Goal: Information Seeking & Learning: Learn about a topic

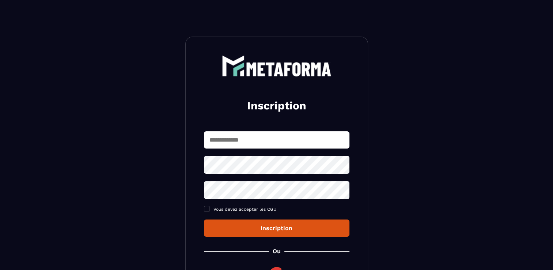
click at [238, 129] on div "Inscription Vous devez accepter les CGU Inscription Ou Déjà membre ? Connexion" at bounding box center [276, 177] width 183 height 281
click at [240, 141] on input "text" at bounding box center [276, 139] width 145 height 17
click at [132, 132] on section "Inscription Vous devez accepter les CGU Inscription Ou Déjà membre ? Connexion" at bounding box center [276, 177] width 553 height 354
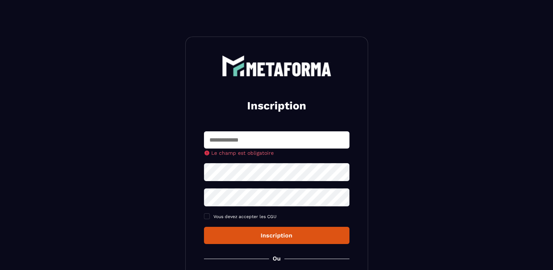
click at [267, 135] on input "text" at bounding box center [276, 139] width 145 height 17
type input "**********"
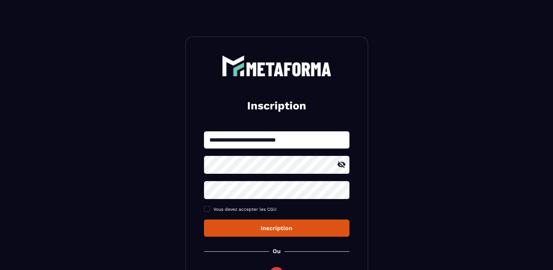
click at [343, 167] on icon at bounding box center [341, 164] width 8 height 7
click at [207, 211] on span at bounding box center [207, 209] width 6 height 6
click at [343, 193] on icon at bounding box center [341, 190] width 9 height 9
click at [298, 228] on div "Inscription" at bounding box center [277, 227] width 134 height 7
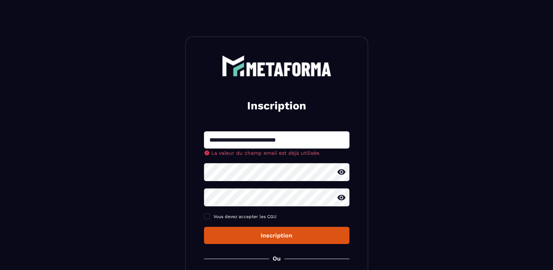
click at [272, 67] on img at bounding box center [277, 65] width 110 height 21
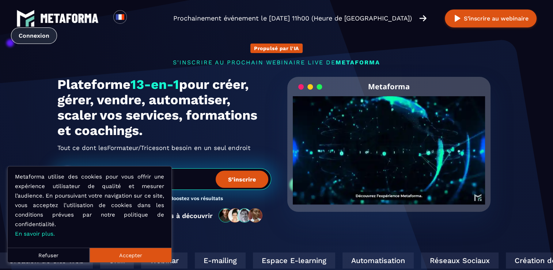
click at [39, 36] on link "Connexion" at bounding box center [34, 35] width 46 height 16
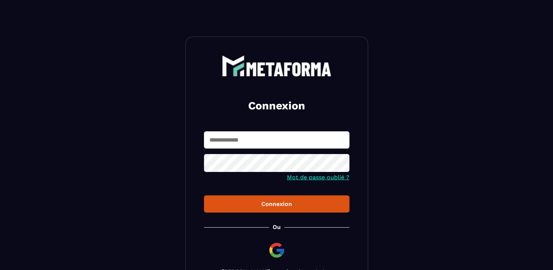
click at [247, 137] on input "text" at bounding box center [276, 139] width 145 height 17
type input "**********"
click at [340, 161] on icon at bounding box center [341, 163] width 8 height 7
click at [306, 205] on div "Connexion" at bounding box center [277, 203] width 134 height 7
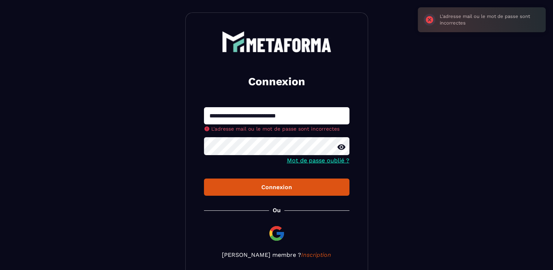
scroll to position [37, 0]
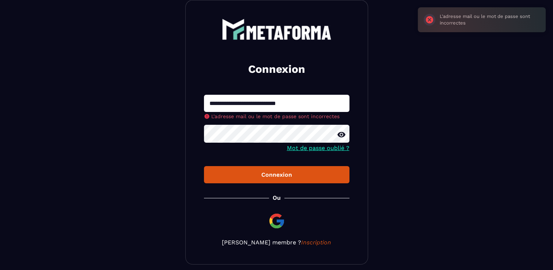
click at [317, 148] on link "Mot de passe oublié ?" at bounding box center [318, 147] width 62 height 7
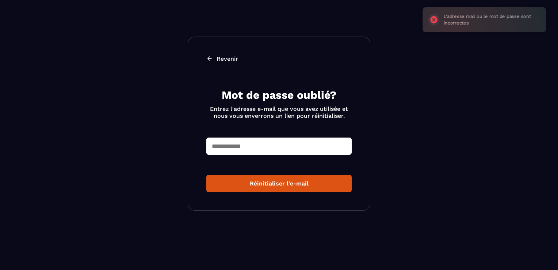
click at [305, 145] on input "text" at bounding box center [278, 145] width 145 height 17
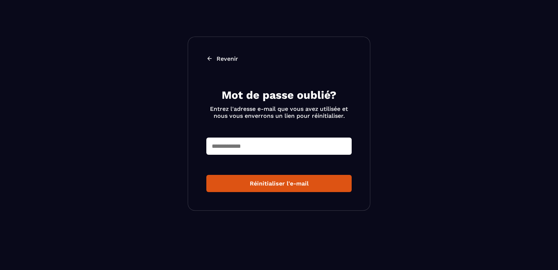
type input "**********"
click at [282, 185] on div "Réinitialiser l'e-mail" at bounding box center [279, 183] width 134 height 7
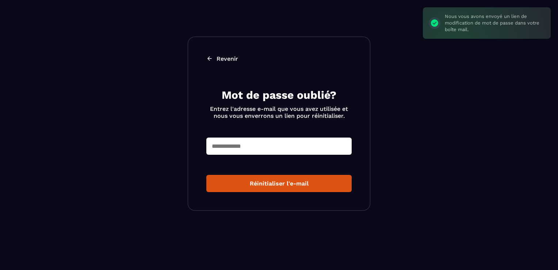
click at [262, 145] on input "text" at bounding box center [278, 145] width 145 height 17
type input "**********"
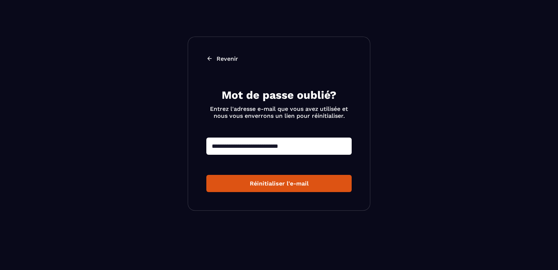
click at [282, 185] on div "Réinitialiser l'e-mail" at bounding box center [279, 183] width 134 height 7
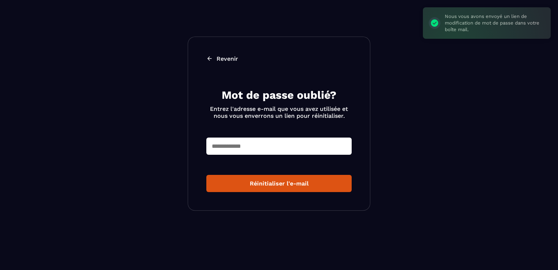
click at [266, 149] on input "text" at bounding box center [278, 145] width 145 height 17
type input "**********"
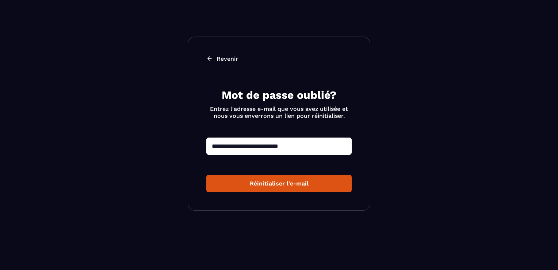
click at [267, 185] on div "Réinitialiser l'e-mail" at bounding box center [279, 183] width 134 height 7
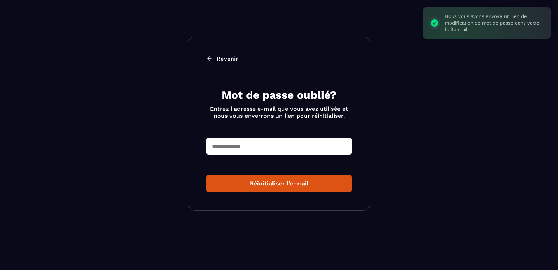
click at [211, 62] on div "Revenir Mot de passe oublié? Entrez l'adresse e-mail que vous avez utilisée et …" at bounding box center [279, 124] width 183 height 174
click at [218, 60] on p "Revenir" at bounding box center [228, 58] width 22 height 7
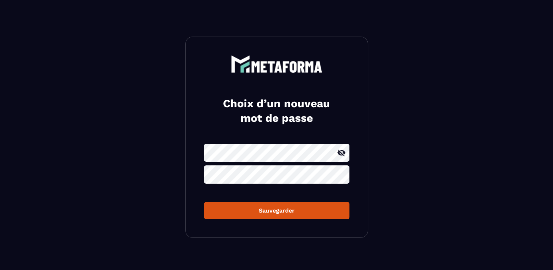
click at [343, 153] on icon at bounding box center [341, 152] width 9 height 9
click at [241, 213] on div "Sauvegarder" at bounding box center [277, 210] width 134 height 7
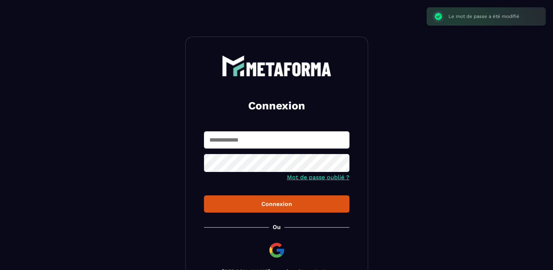
click at [273, 141] on input "text" at bounding box center [276, 139] width 145 height 17
type input "**********"
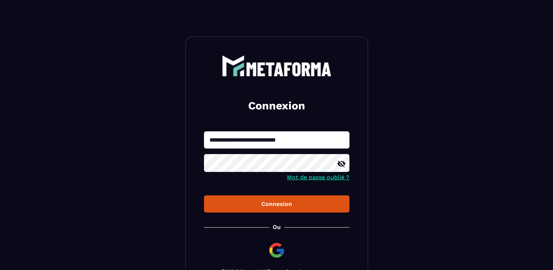
click at [341, 163] on icon at bounding box center [341, 163] width 9 height 9
click at [321, 204] on div "Connexion" at bounding box center [277, 203] width 134 height 7
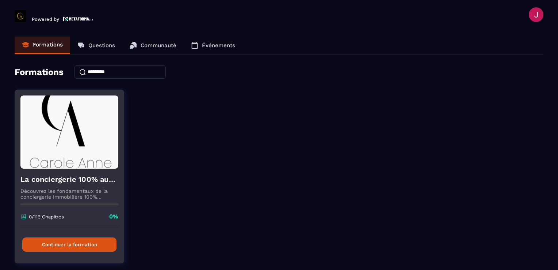
click at [66, 147] on img at bounding box center [69, 131] width 98 height 73
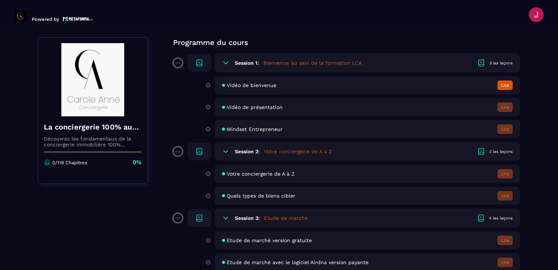
scroll to position [73, 0]
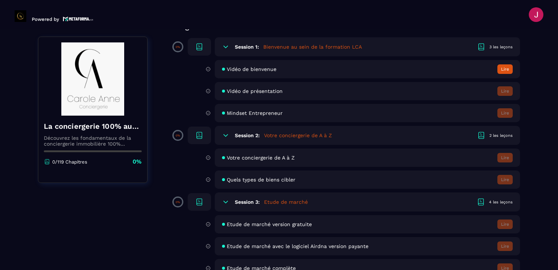
click at [503, 68] on button "Lire" at bounding box center [504, 68] width 15 height 9
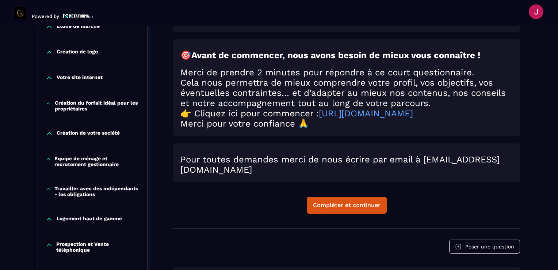
scroll to position [329, 0]
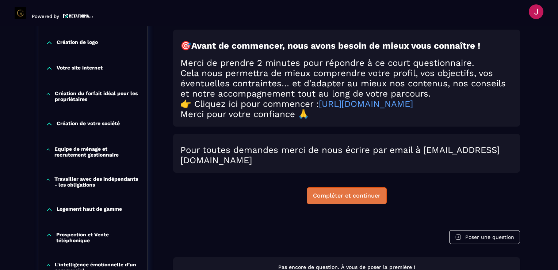
click at [351, 199] on div "Compléter et continuer" at bounding box center [347, 195] width 68 height 7
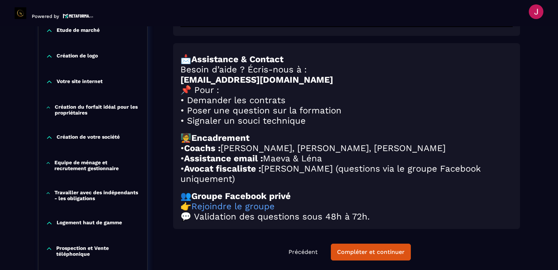
scroll to position [332, 0]
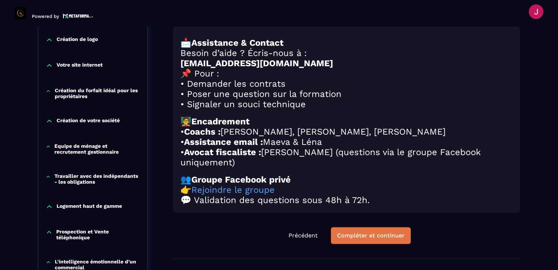
click at [378, 239] on div "Compléter et continuer" at bounding box center [371, 235] width 68 height 7
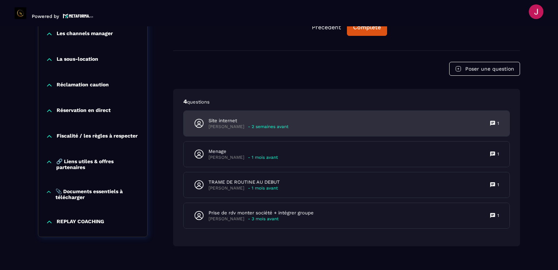
scroll to position [776, 0]
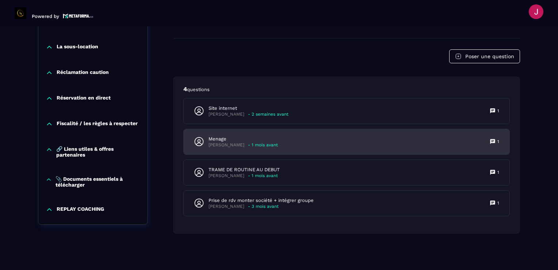
click at [397, 144] on div "Menage Marjorie - 1 mois avant 1" at bounding box center [347, 141] width 326 height 25
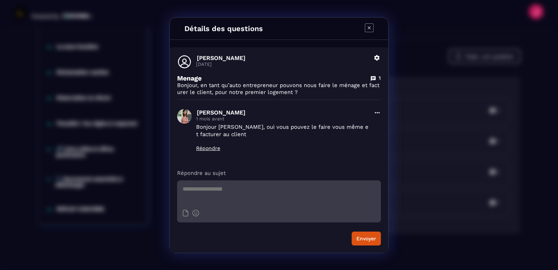
click at [372, 30] on icon "Modal window" at bounding box center [369, 27] width 9 height 9
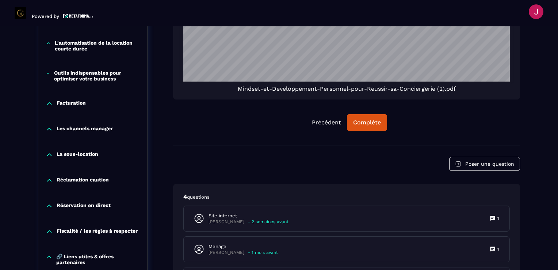
scroll to position [667, 0]
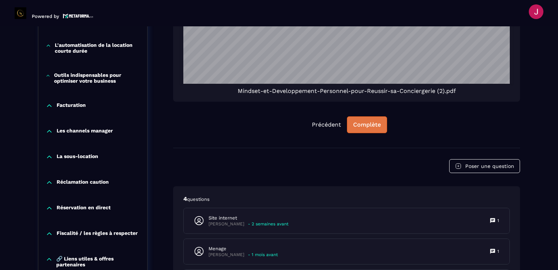
click at [368, 127] on div "Complète" at bounding box center [367, 124] width 28 height 7
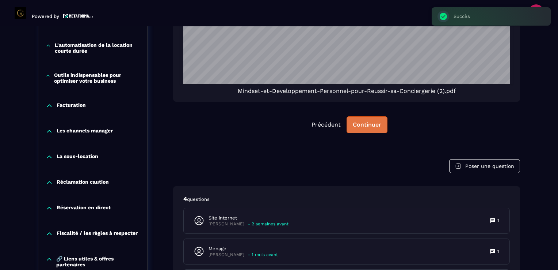
click at [371, 127] on div "Continuer" at bounding box center [367, 124] width 28 height 7
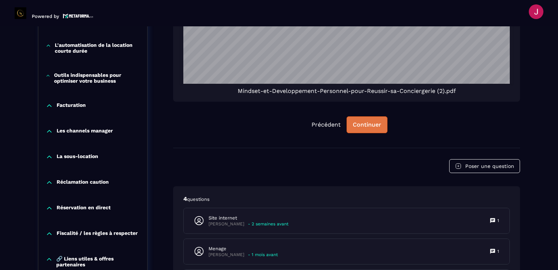
click at [364, 127] on div "Continuer" at bounding box center [367, 124] width 28 height 7
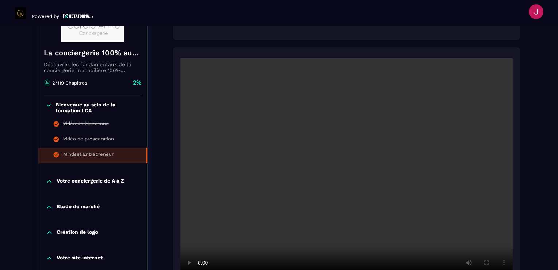
scroll to position [192, 0]
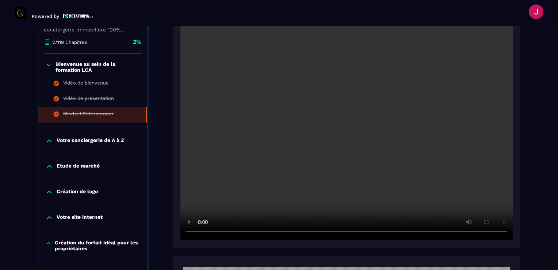
click at [98, 139] on p "Votre conciergerie de A à Z" at bounding box center [91, 140] width 68 height 7
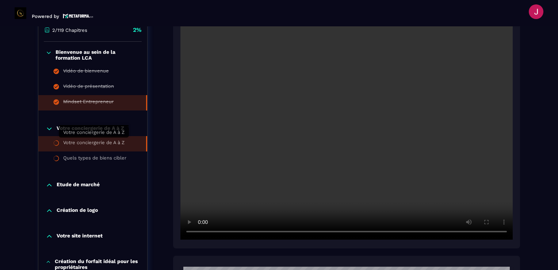
click at [106, 142] on div "Votre conciergerie de A à Z" at bounding box center [93, 144] width 61 height 8
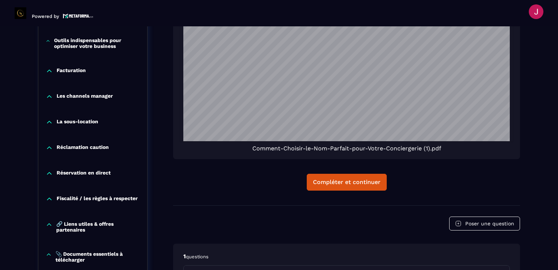
scroll to position [1124, 0]
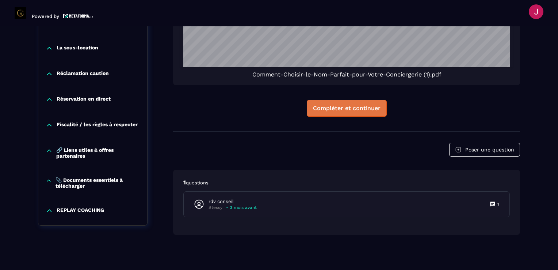
click at [349, 104] on div "Compléter et continuer" at bounding box center [347, 107] width 68 height 7
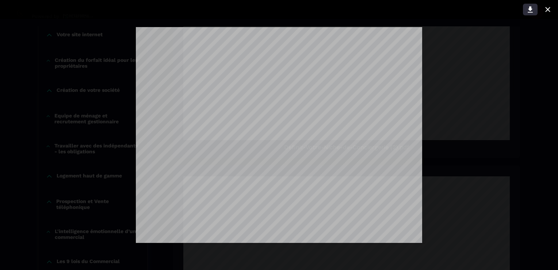
click at [535, 13] on button at bounding box center [530, 10] width 15 height 12
click at [546, 10] on icon at bounding box center [547, 9] width 9 height 9
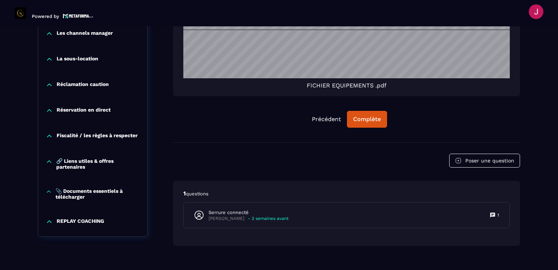
scroll to position [1018, 0]
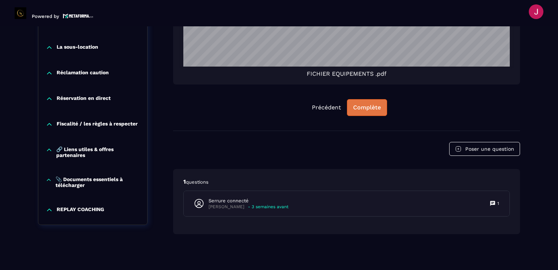
click at [376, 106] on div "Complète" at bounding box center [367, 107] width 28 height 7
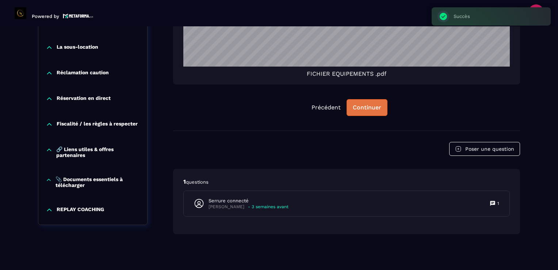
click at [372, 109] on div "Continuer" at bounding box center [367, 107] width 28 height 7
click at [364, 108] on div "Continuer" at bounding box center [367, 107] width 28 height 7
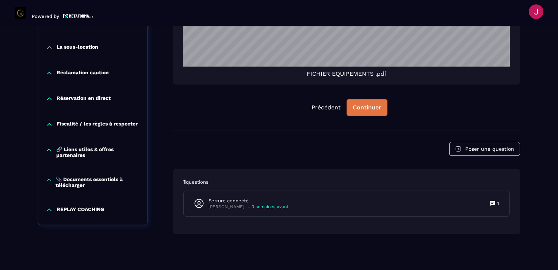
click at [367, 106] on div "Continuer" at bounding box center [367, 107] width 28 height 7
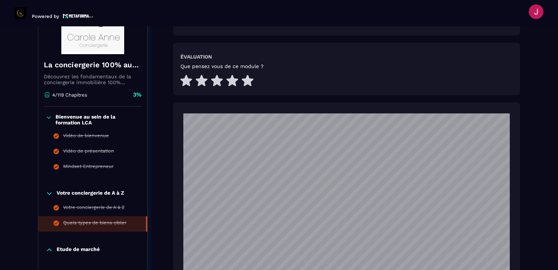
scroll to position [434, 0]
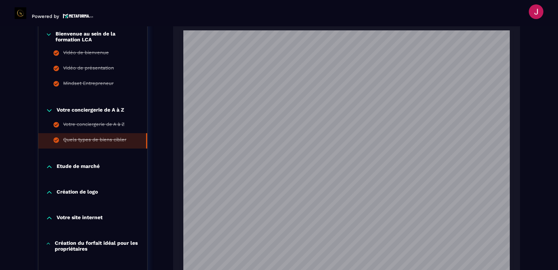
click at [82, 164] on p "Etude de marché" at bounding box center [78, 166] width 43 height 7
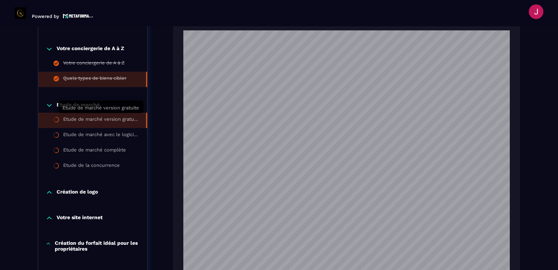
click at [95, 117] on div "Etude de marché version gratuite" at bounding box center [101, 120] width 76 height 8
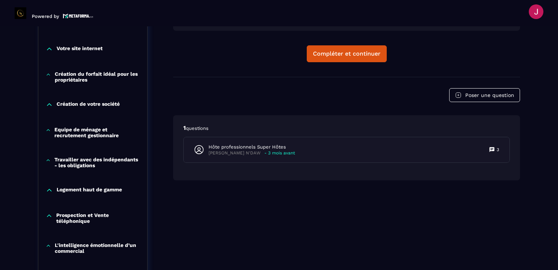
scroll to position [441, 0]
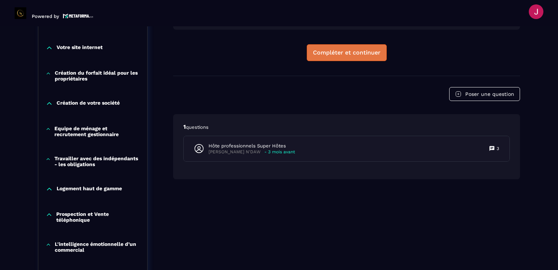
click at [348, 53] on div "Compléter et continuer" at bounding box center [347, 52] width 68 height 7
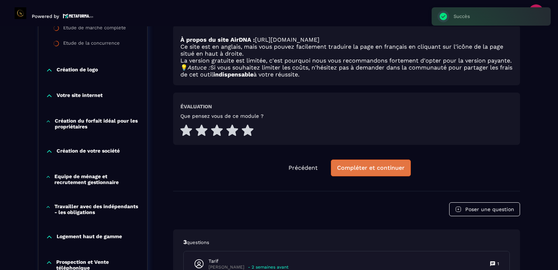
scroll to position [395, 0]
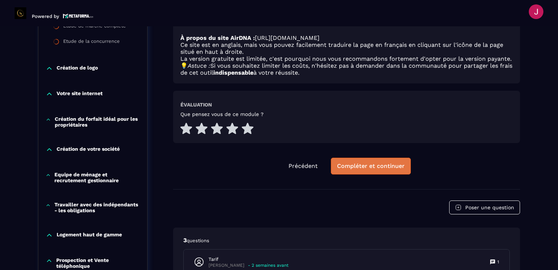
click at [371, 167] on div "Compléter et continuer" at bounding box center [371, 165] width 68 height 7
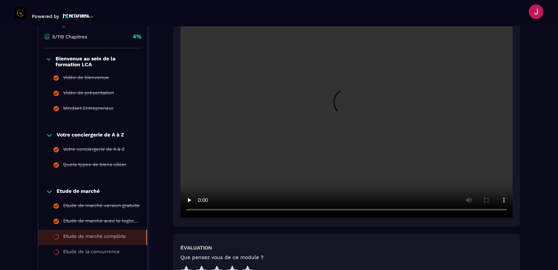
scroll to position [259, 0]
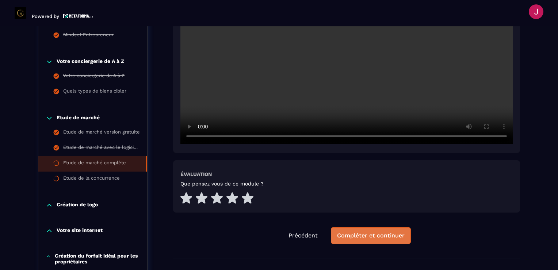
click at [371, 232] on div "Compléter et continuer" at bounding box center [371, 235] width 68 height 7
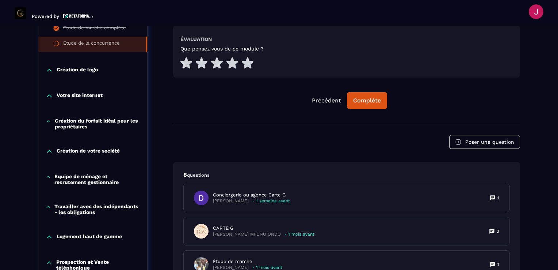
scroll to position [405, 0]
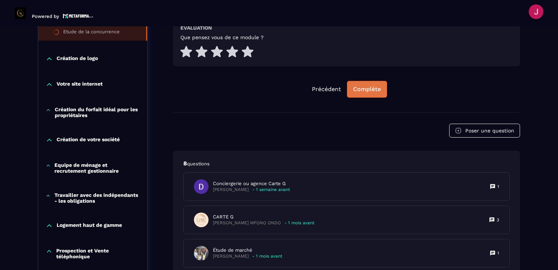
click at [364, 89] on div "Complète" at bounding box center [367, 88] width 28 height 7
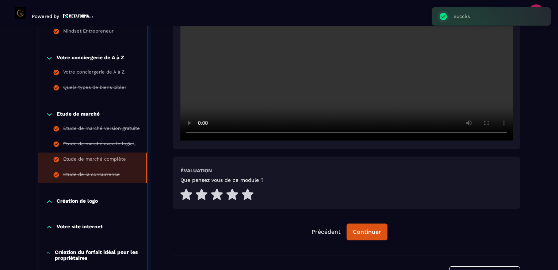
scroll to position [259, 0]
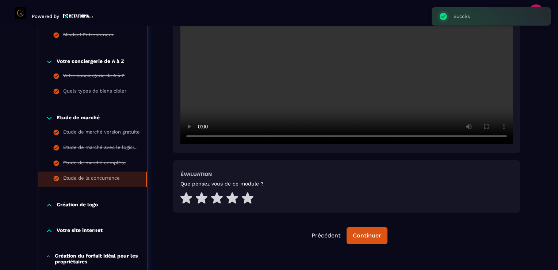
click at [94, 203] on p "Création de logo" at bounding box center [77, 204] width 41 height 7
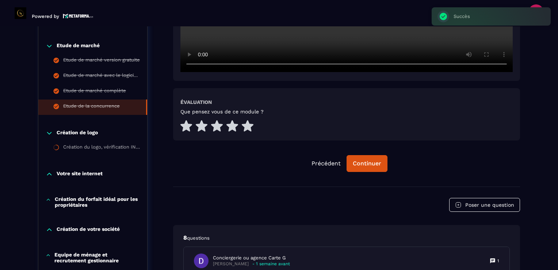
scroll to position [405, 0]
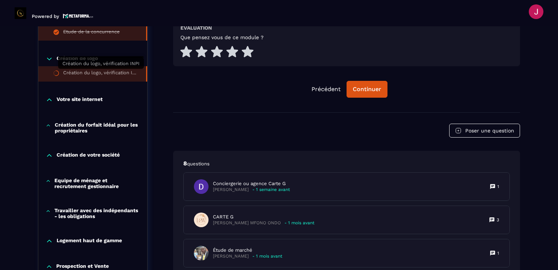
click at [99, 72] on div "Création du logo, vérification INPI" at bounding box center [101, 74] width 76 height 8
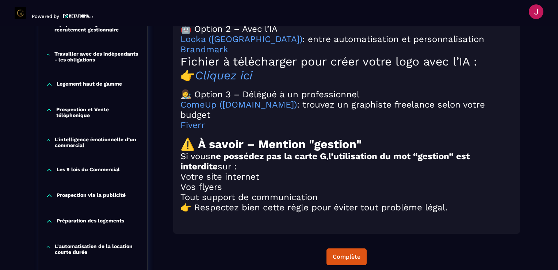
scroll to position [782, 0]
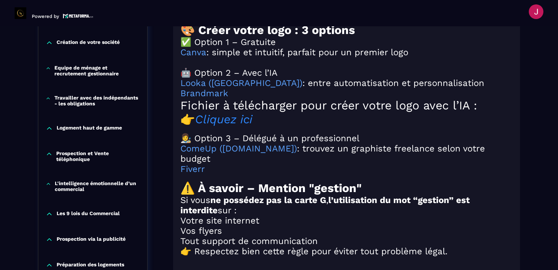
click at [238, 126] on em "Cliquez ici" at bounding box center [223, 119] width 57 height 14
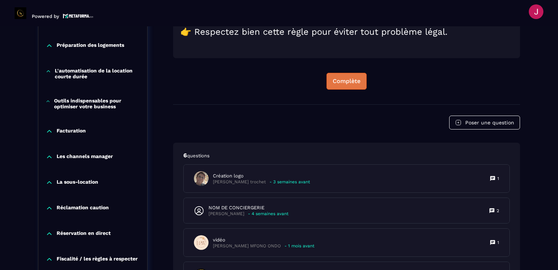
click at [354, 80] on div "Complète" at bounding box center [347, 80] width 28 height 7
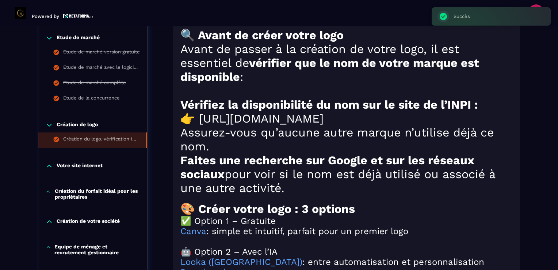
scroll to position [599, 0]
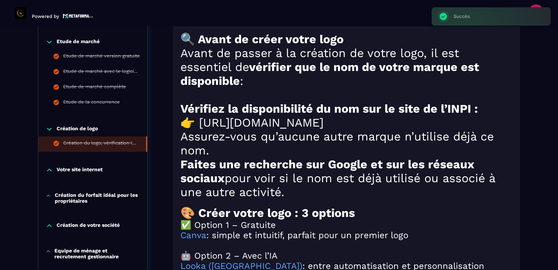
click at [87, 170] on p "Votre site internet" at bounding box center [80, 169] width 46 height 7
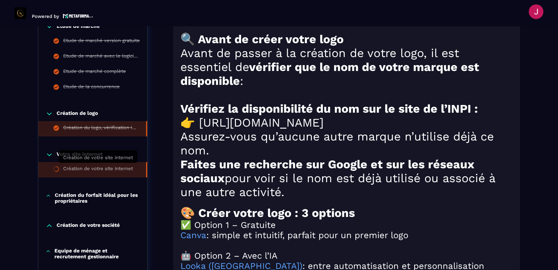
click at [92, 171] on div "Création de votre site internet" at bounding box center [98, 169] width 70 height 8
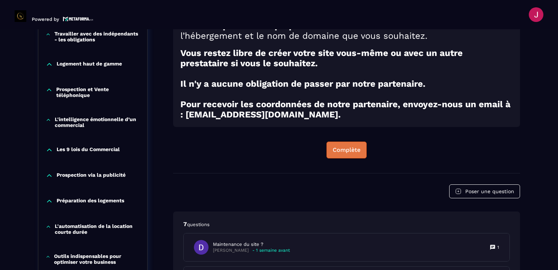
click at [352, 158] on button "Complète" at bounding box center [347, 149] width 40 height 17
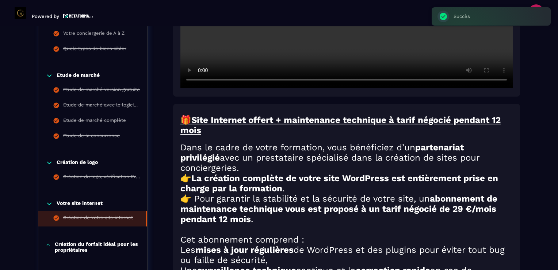
scroll to position [368, 0]
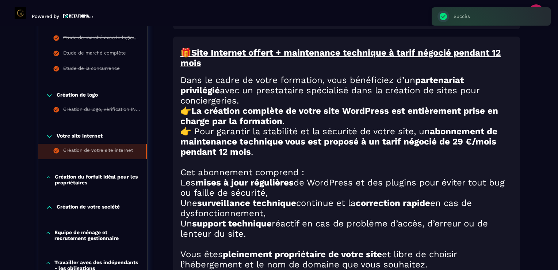
click at [80, 182] on p "Création du forfait idéal pour les propriétaires" at bounding box center [97, 179] width 85 height 12
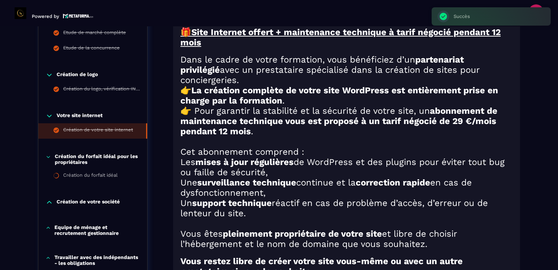
scroll to position [441, 0]
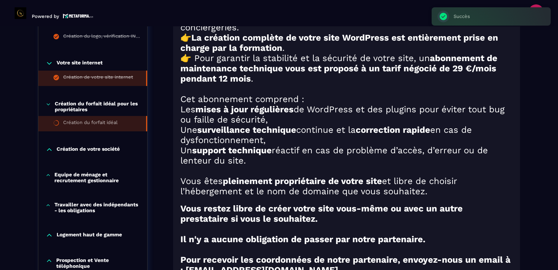
click at [102, 119] on div "Création du forfait idéal" at bounding box center [90, 123] width 54 height 8
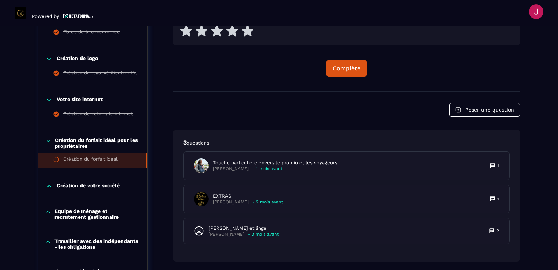
scroll to position [441, 0]
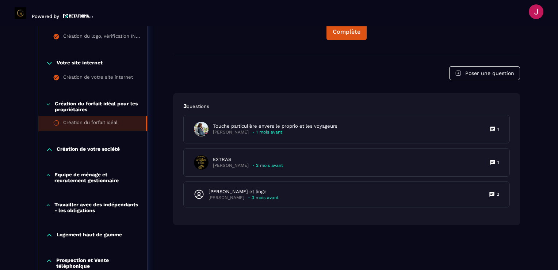
click at [49, 151] on icon at bounding box center [49, 149] width 7 height 7
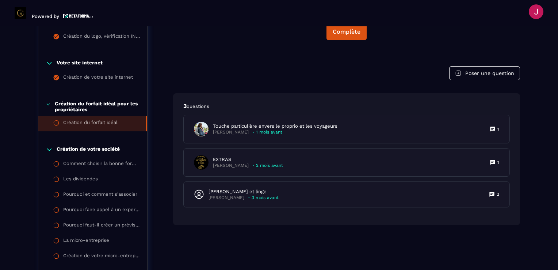
click at [49, 151] on icon at bounding box center [49, 149] width 7 height 7
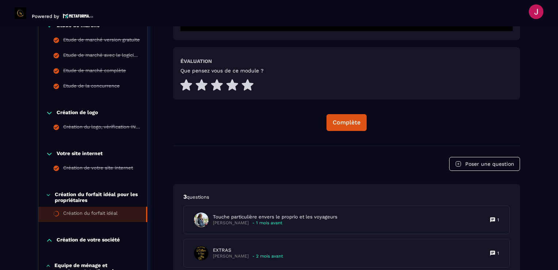
scroll to position [368, 0]
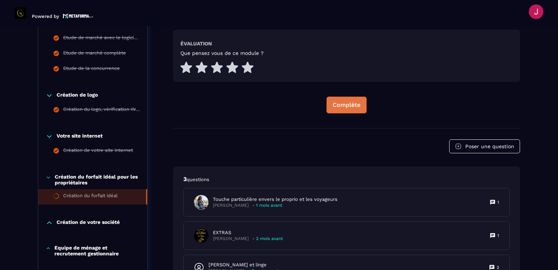
click at [339, 102] on div "Complète" at bounding box center [347, 104] width 28 height 7
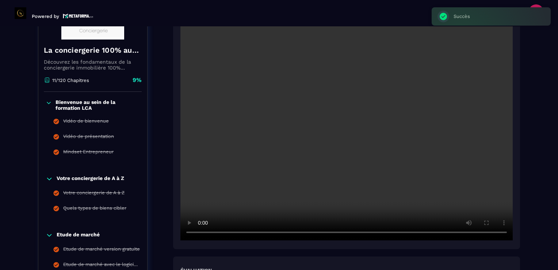
scroll to position [112, 0]
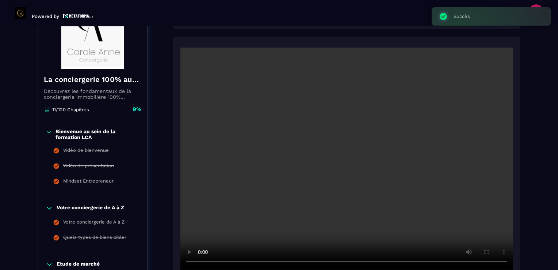
click at [48, 132] on icon at bounding box center [49, 131] width 6 height 7
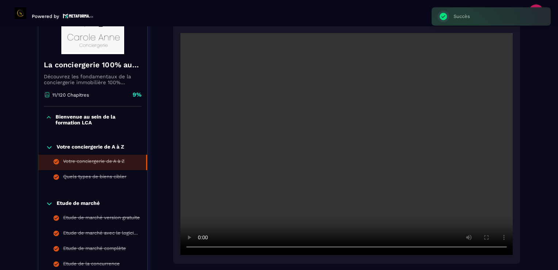
scroll to position [149, 0]
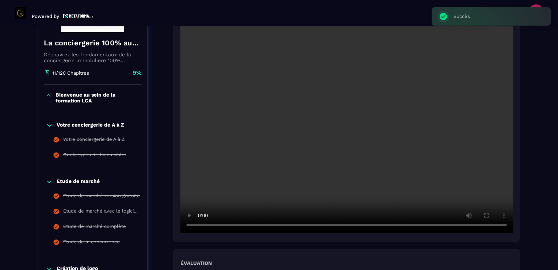
click at [47, 126] on icon at bounding box center [49, 125] width 7 height 7
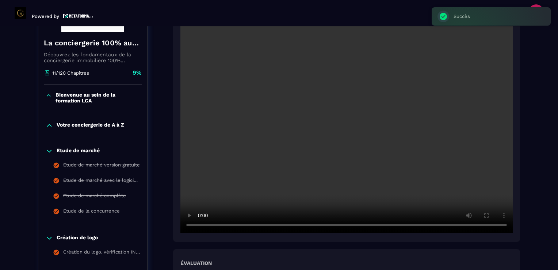
click at [47, 151] on icon at bounding box center [49, 150] width 7 height 7
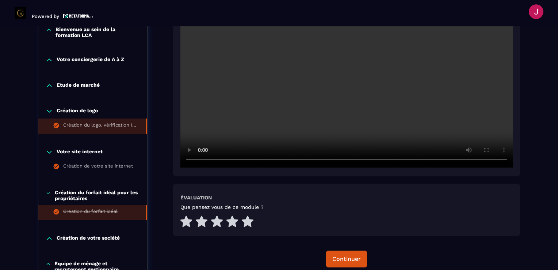
scroll to position [222, 0]
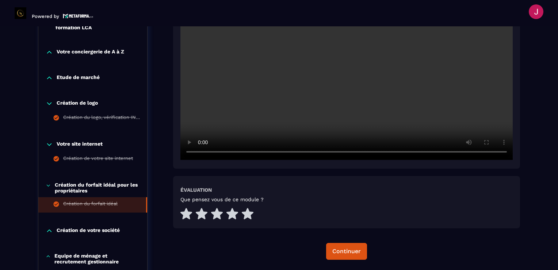
click at [50, 103] on icon at bounding box center [49, 103] width 7 height 7
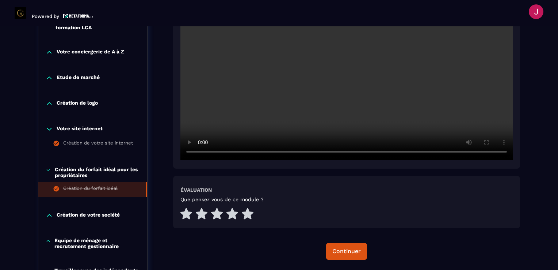
click at [49, 131] on icon at bounding box center [49, 128] width 7 height 7
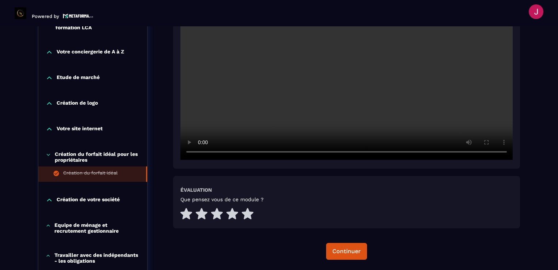
click at [48, 154] on icon at bounding box center [48, 154] width 5 height 7
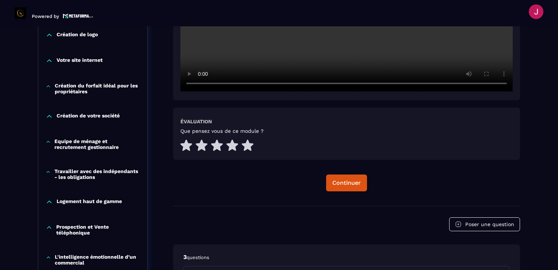
scroll to position [295, 0]
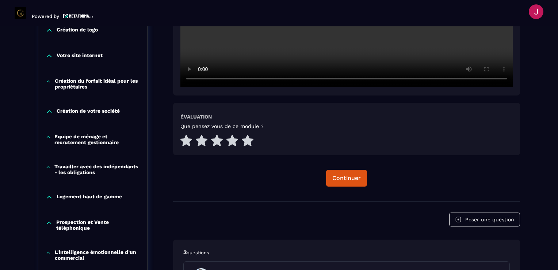
click at [50, 114] on icon at bounding box center [49, 111] width 7 height 7
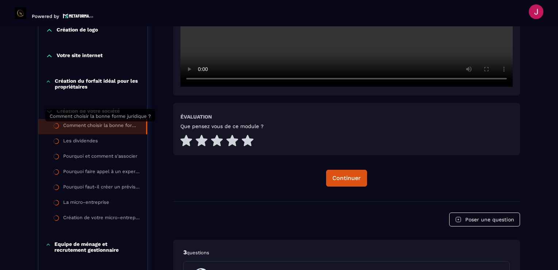
click at [87, 126] on div "Comment choisir la bonne forme juridique ?" at bounding box center [101, 126] width 76 height 8
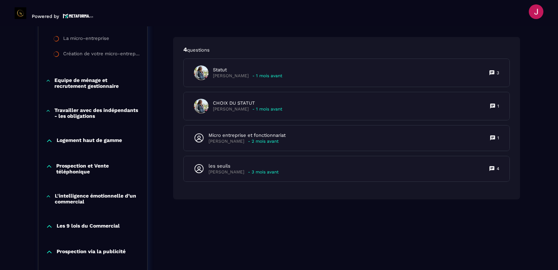
scroll to position [473, 0]
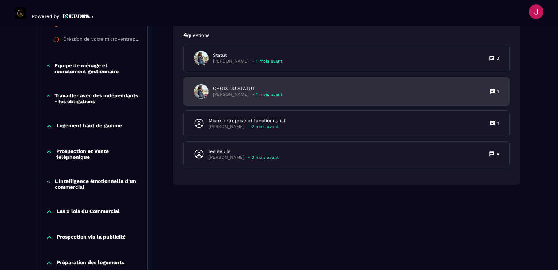
click at [305, 94] on div "CHOIX DU STATUT Marilia DE ANDRADE - 1 mois avant 1" at bounding box center [347, 91] width 326 height 28
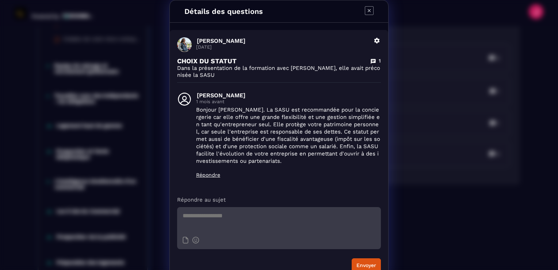
click at [365, 11] on icon "Modal window" at bounding box center [369, 10] width 9 height 9
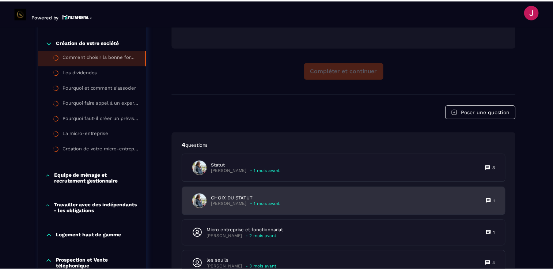
scroll to position [218, 0]
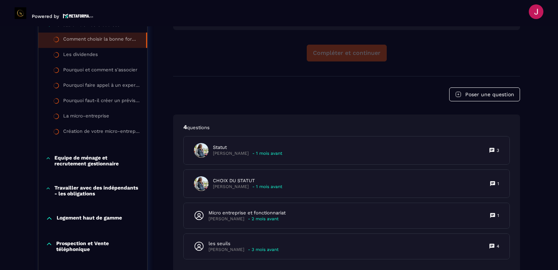
scroll to position [291, 0]
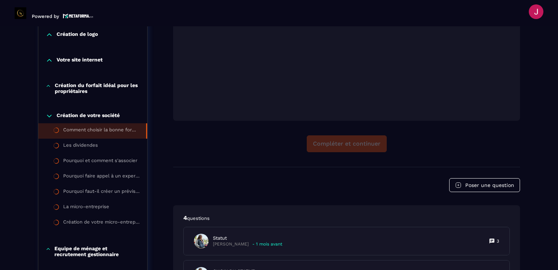
click at [385, 198] on div "Poser une question 4 questions Statut Marilia DE ANDRADE - 1 mois avant 3 CHOIX…" at bounding box center [346, 272] width 347 height 189
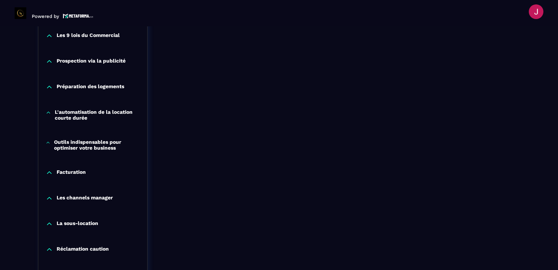
scroll to position [693, 0]
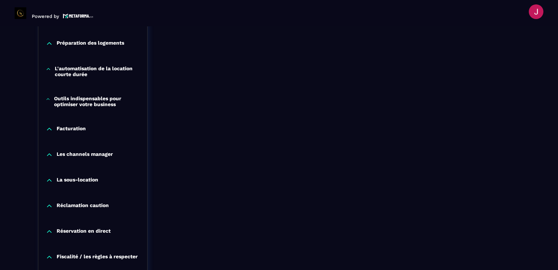
click at [67, 156] on p "Les channels manager" at bounding box center [85, 154] width 56 height 7
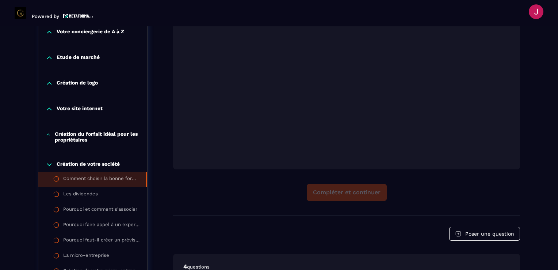
scroll to position [256, 0]
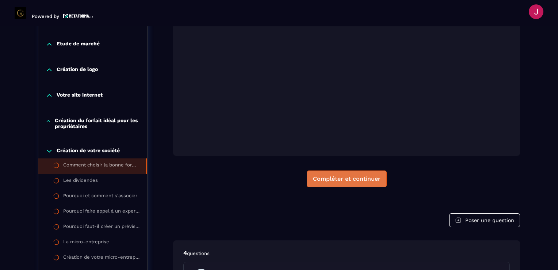
click at [352, 180] on div "Compléter et continuer" at bounding box center [347, 178] width 68 height 7
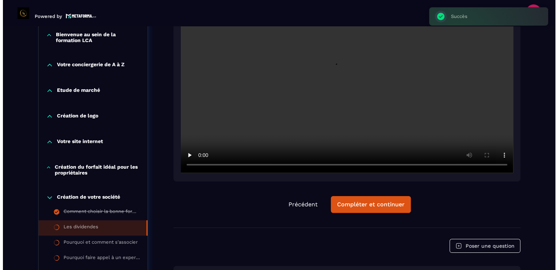
scroll to position [222, 0]
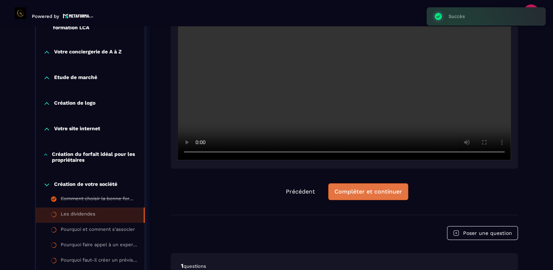
click at [357, 191] on div "Compléter et continuer" at bounding box center [368, 191] width 68 height 7
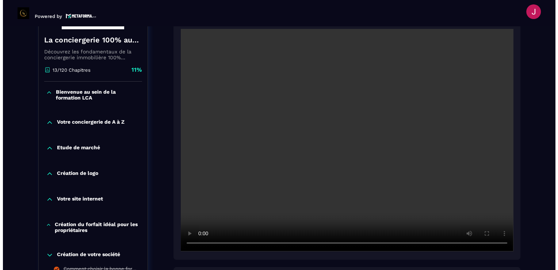
scroll to position [149, 0]
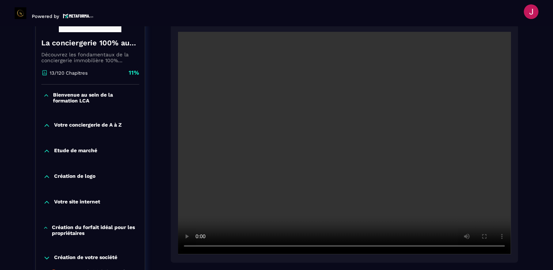
click at [394, 257] on div at bounding box center [344, 141] width 347 height 241
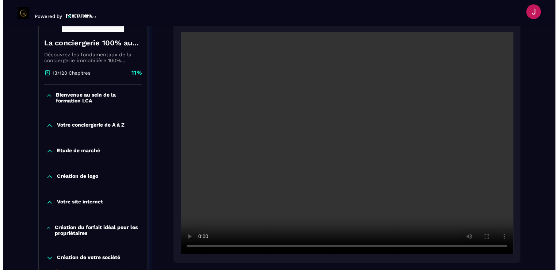
scroll to position [332, 0]
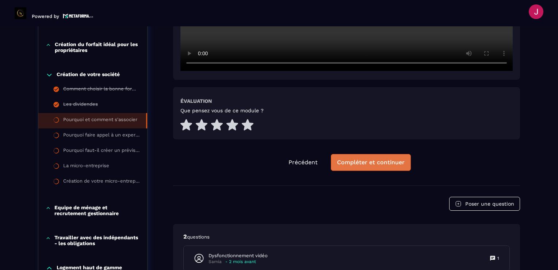
click at [362, 163] on div "Compléter et continuer" at bounding box center [371, 162] width 68 height 7
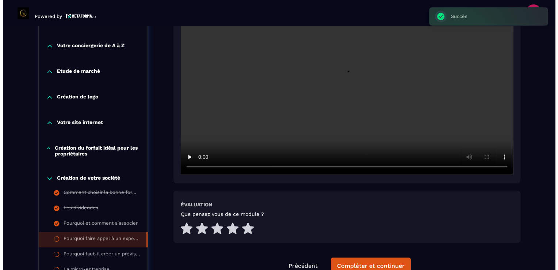
scroll to position [259, 0]
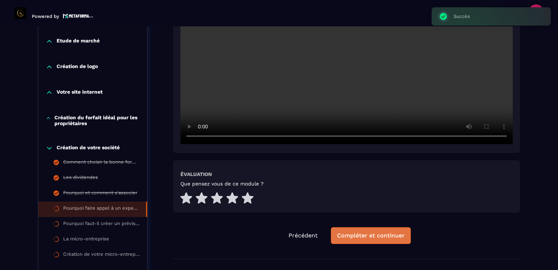
click at [378, 238] on div "Compléter et continuer" at bounding box center [371, 235] width 68 height 7
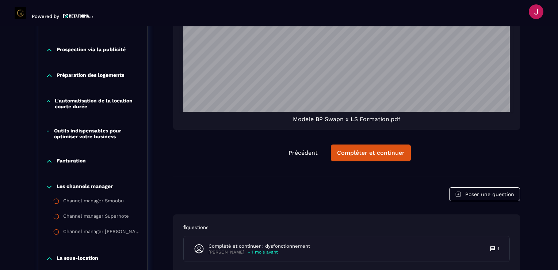
scroll to position [733, 0]
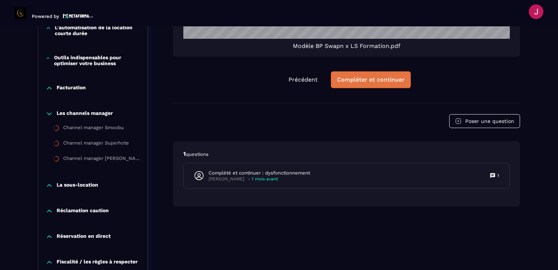
click at [365, 83] on div "Compléter et continuer" at bounding box center [371, 79] width 68 height 7
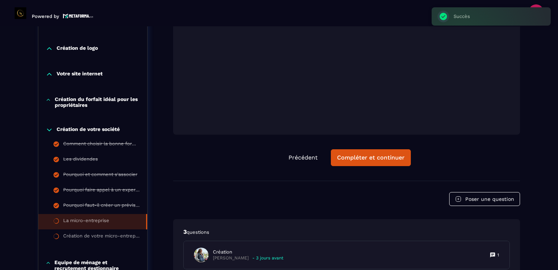
scroll to position [368, 0]
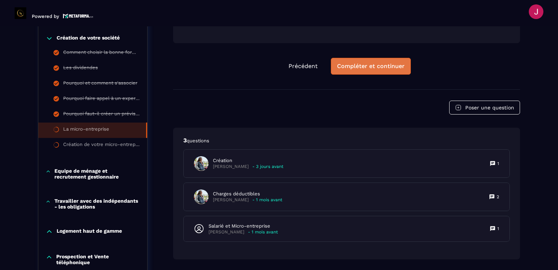
click at [381, 69] on button "Compléter et continuer" at bounding box center [371, 66] width 80 height 17
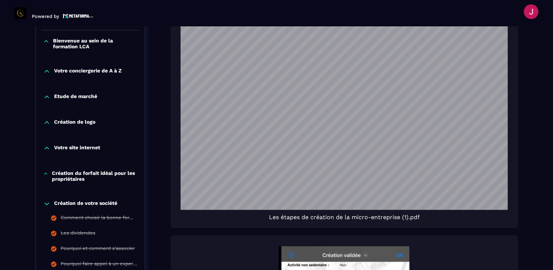
scroll to position [183, 0]
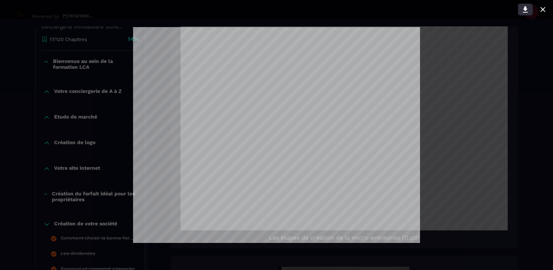
click at [527, 9] on icon at bounding box center [524, 9] width 9 height 9
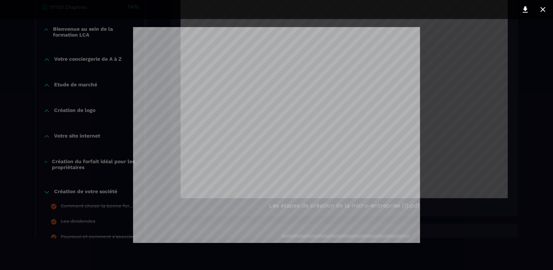
scroll to position [55, 0]
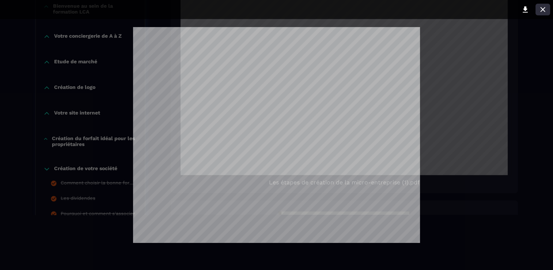
click at [546, 11] on icon at bounding box center [542, 9] width 9 height 9
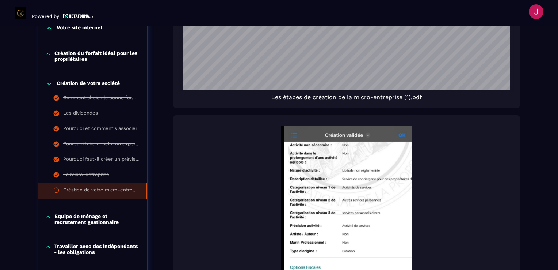
scroll to position [329, 0]
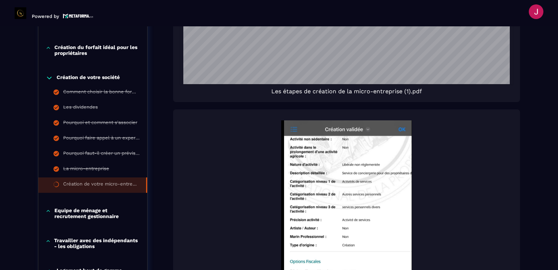
click at [342, 213] on img at bounding box center [346, 229] width 332 height 219
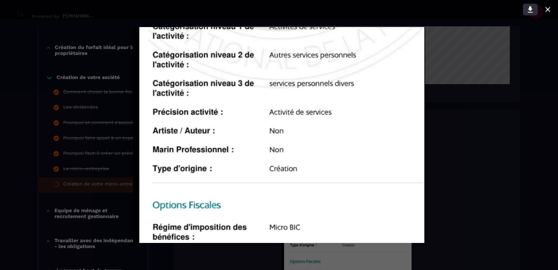
click at [527, 11] on icon at bounding box center [530, 9] width 9 height 9
drag, startPoint x: 533, startPoint y: 42, endPoint x: 537, endPoint y: 26, distance: 16.6
click at [534, 42] on div at bounding box center [279, 135] width 558 height 270
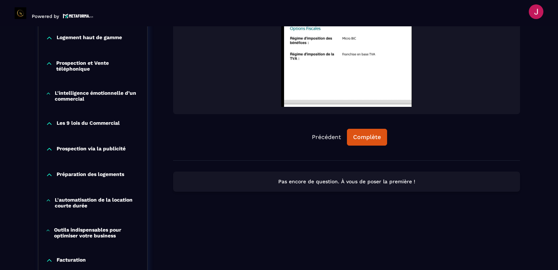
scroll to position [657, 0]
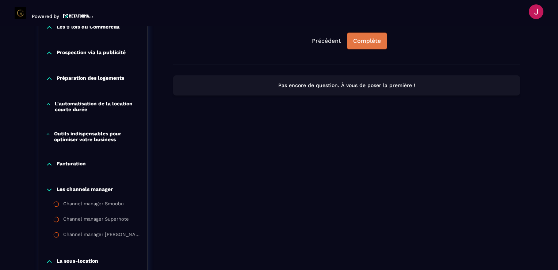
click at [368, 39] on div "Complète" at bounding box center [367, 40] width 28 height 7
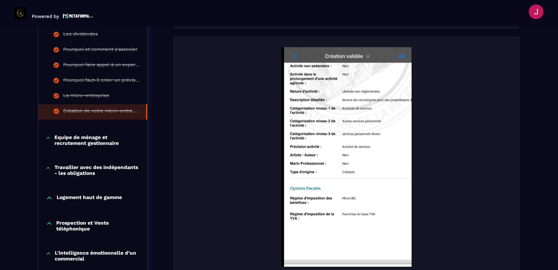
scroll to position [365, 0]
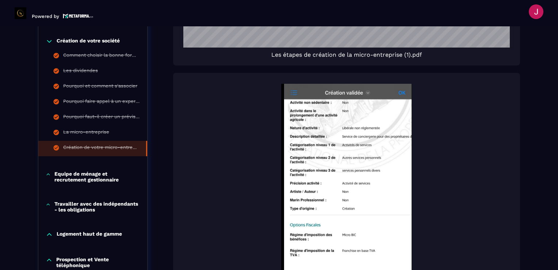
click at [46, 40] on icon at bounding box center [49, 41] width 7 height 7
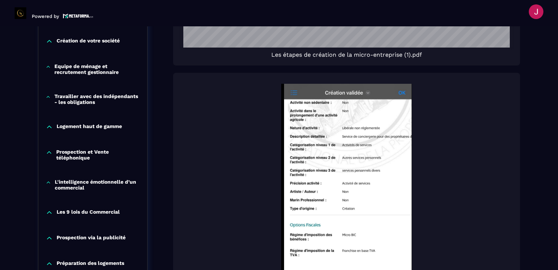
click at [48, 69] on icon at bounding box center [48, 66] width 5 height 7
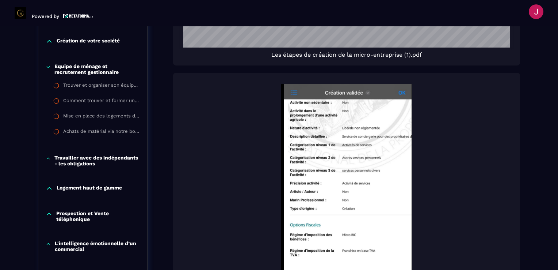
click at [47, 41] on icon at bounding box center [49, 41] width 7 height 7
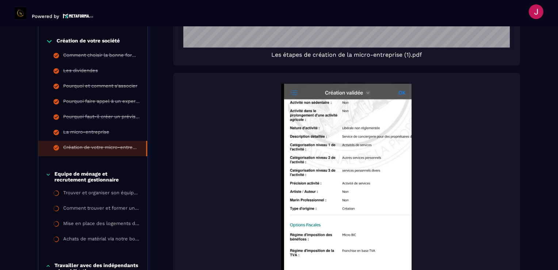
click at [47, 41] on icon at bounding box center [49, 41] width 7 height 7
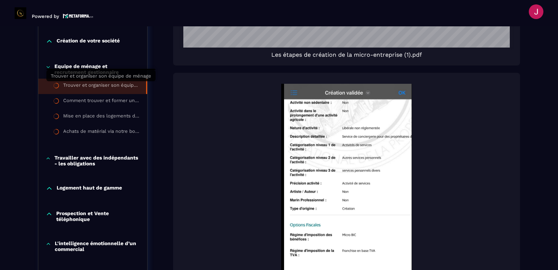
click at [96, 89] on div "Trouver et organiser son équipe de ménage" at bounding box center [101, 86] width 76 height 8
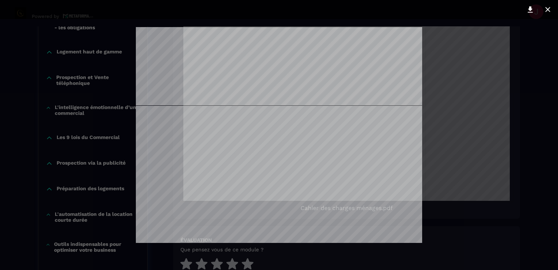
scroll to position [561, 0]
click at [530, 10] on icon at bounding box center [530, 10] width 5 height 6
click at [549, 11] on icon at bounding box center [547, 9] width 9 height 9
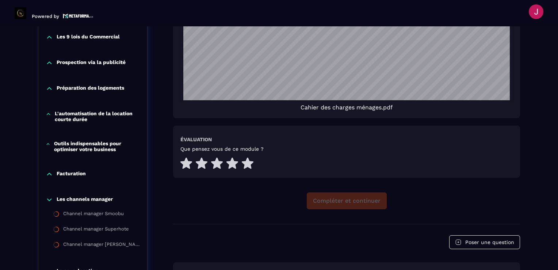
scroll to position [514, 0]
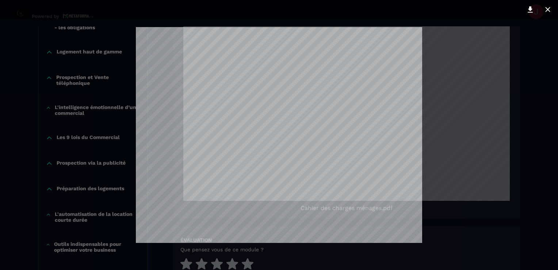
click at [549, 8] on icon at bounding box center [547, 9] width 9 height 9
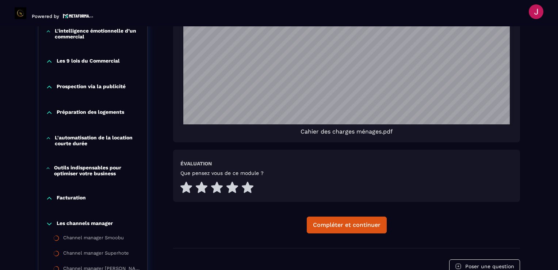
scroll to position [624, 0]
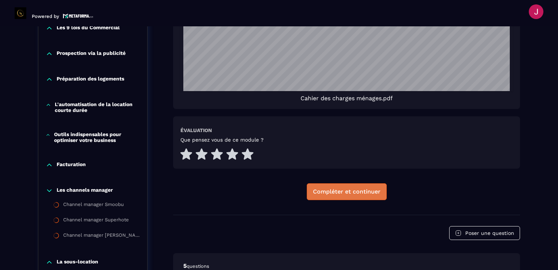
click at [347, 192] on div "Compléter et continuer" at bounding box center [347, 191] width 68 height 7
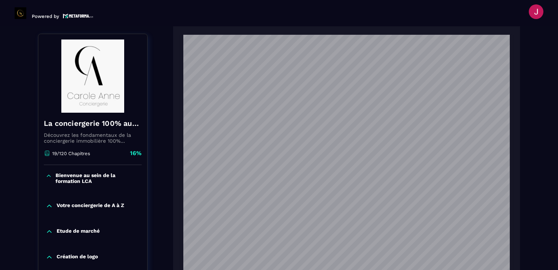
scroll to position [633, 0]
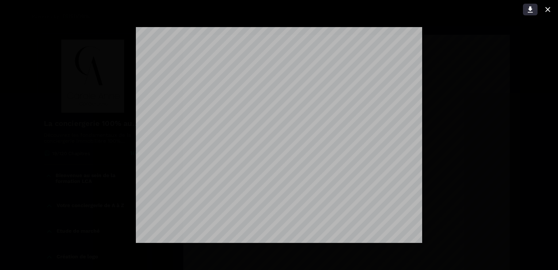
click at [530, 11] on icon at bounding box center [530, 10] width 5 height 6
click at [548, 9] on icon at bounding box center [547, 9] width 9 height 9
